Goal: Navigation & Orientation: Find specific page/section

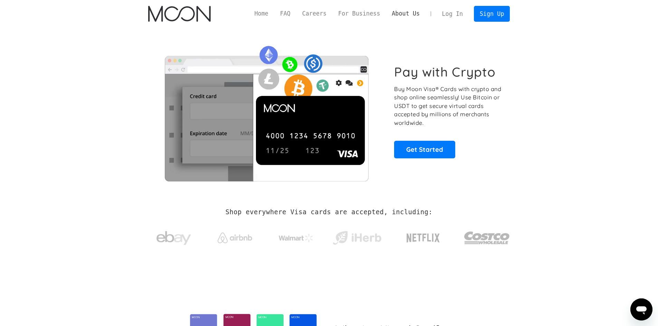
click at [410, 11] on link "About Us" at bounding box center [406, 13] width 40 height 9
